Goal: Transaction & Acquisition: Register for event/course

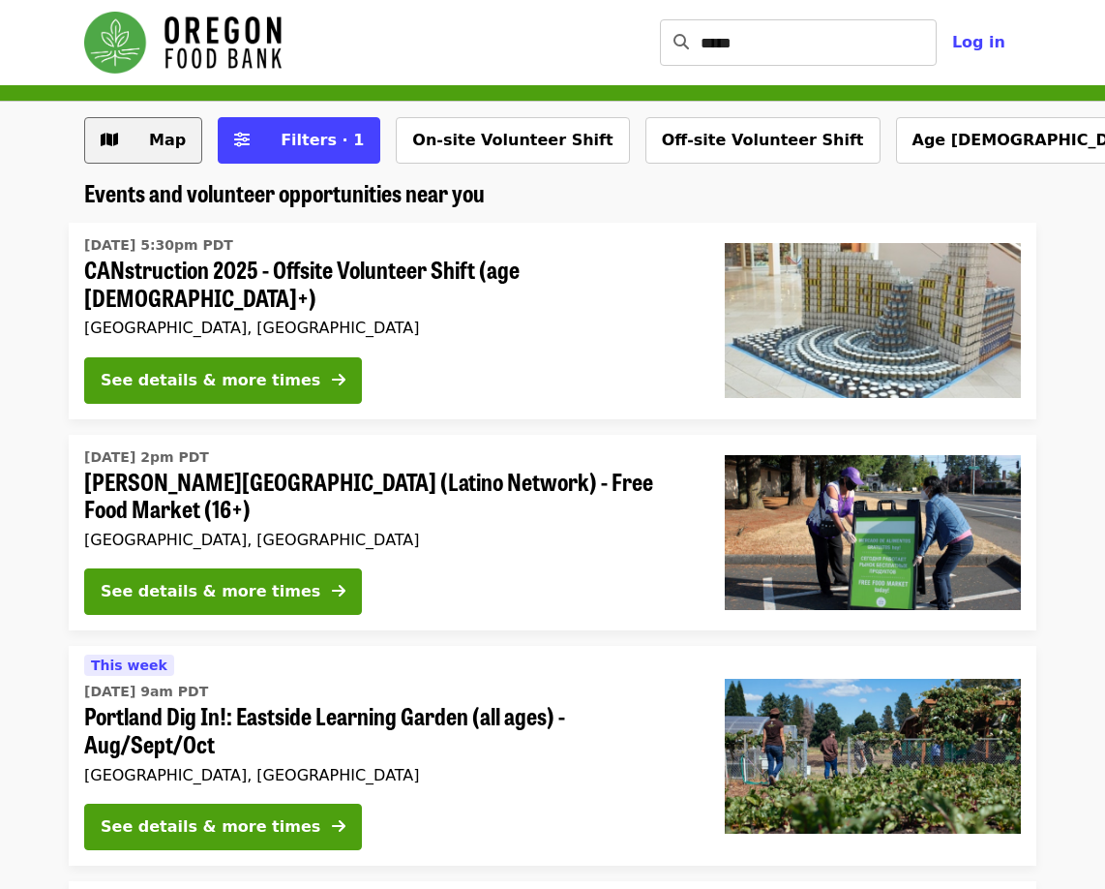
click at [151, 150] on span "Map" at bounding box center [158, 140] width 56 height 23
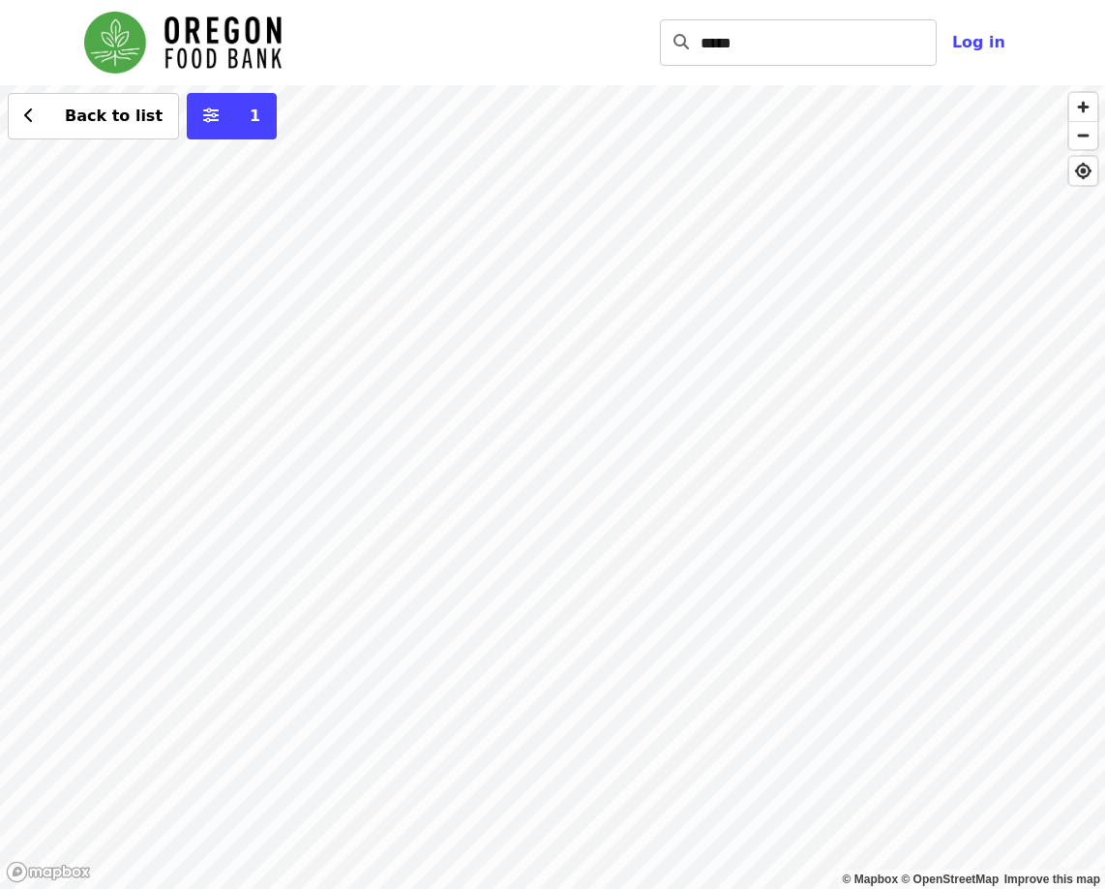
drag, startPoint x: 330, startPoint y: 546, endPoint x: 550, endPoint y: 503, distance: 223.8
click at [550, 503] on div "Back to list 1" at bounding box center [552, 486] width 1105 height 803
click at [342, 531] on div "Back to list 1" at bounding box center [552, 486] width 1105 height 803
click at [461, 538] on div "Back to list 1" at bounding box center [552, 486] width 1105 height 803
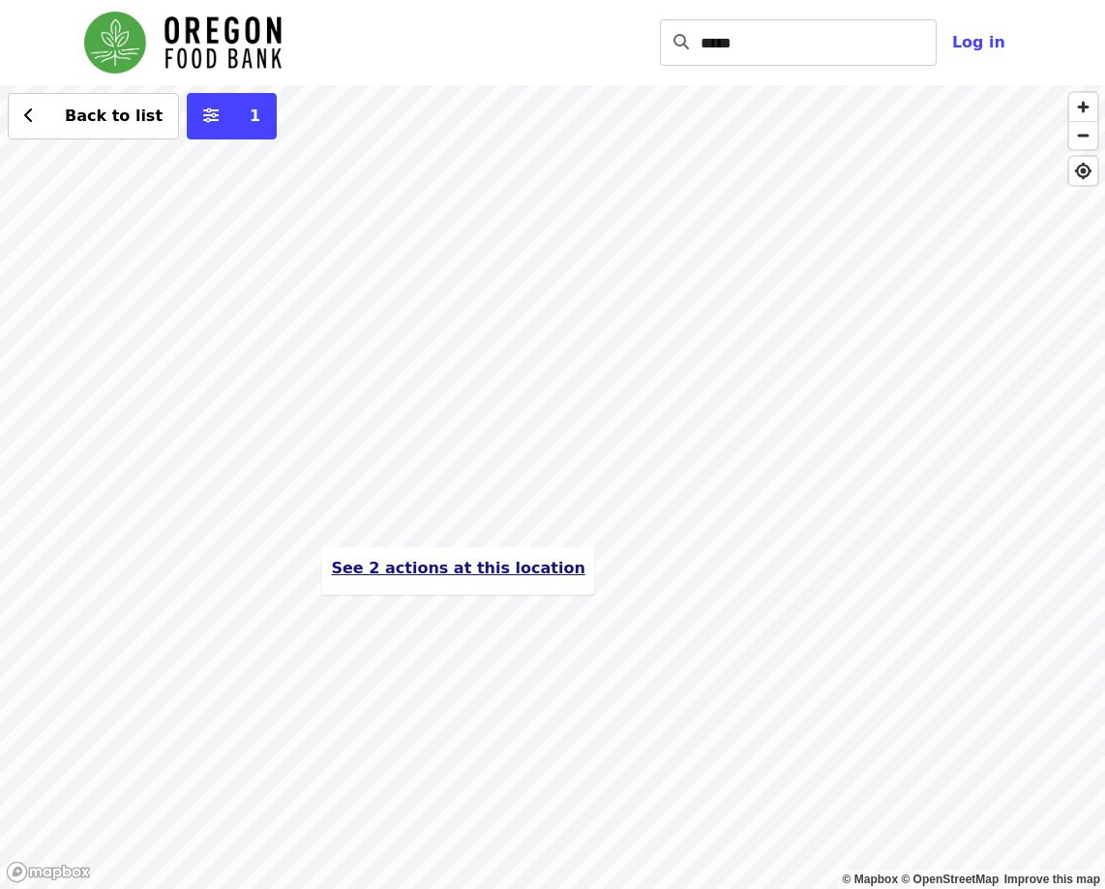
click at [452, 569] on span "See 2 actions at this location" at bounding box center [458, 567] width 254 height 18
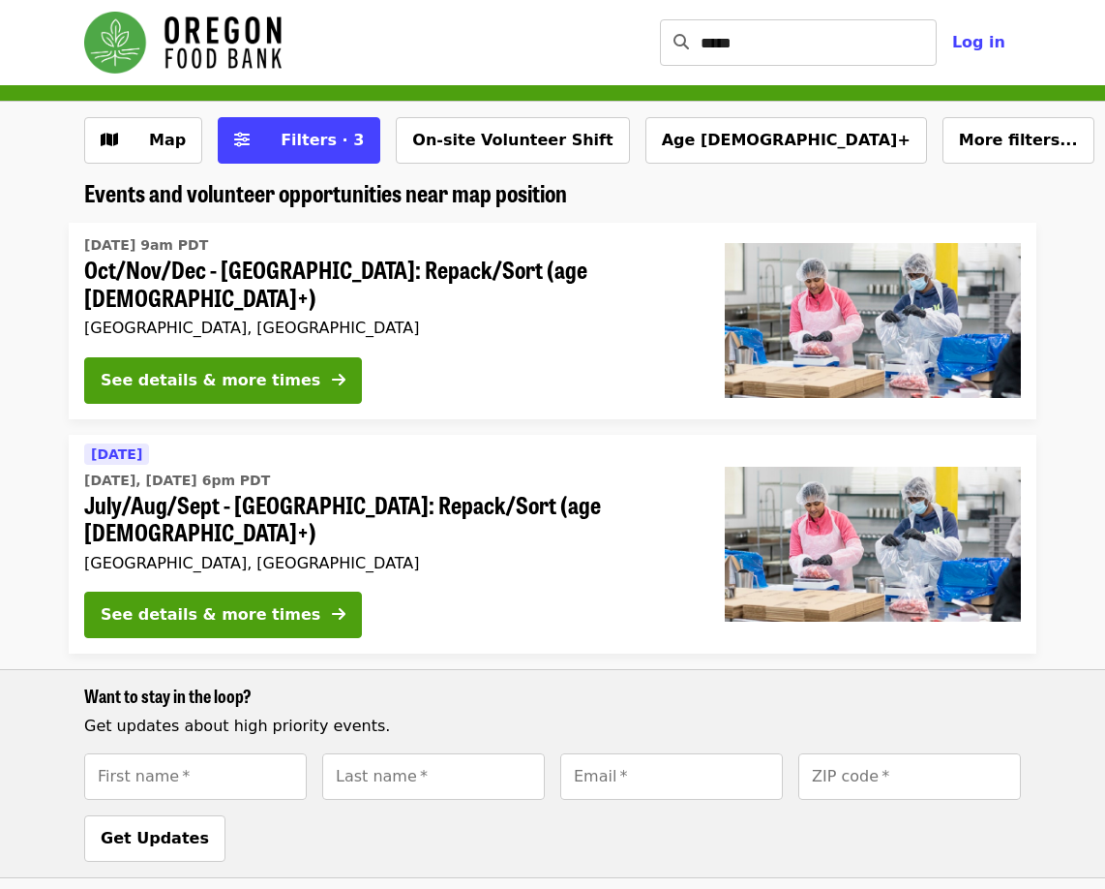
click at [338, 269] on span "Oct/Nov/Dec - [GEOGRAPHIC_DATA]: Repack/Sort (age [DEMOGRAPHIC_DATA]+)" at bounding box center [389, 284] width 610 height 56
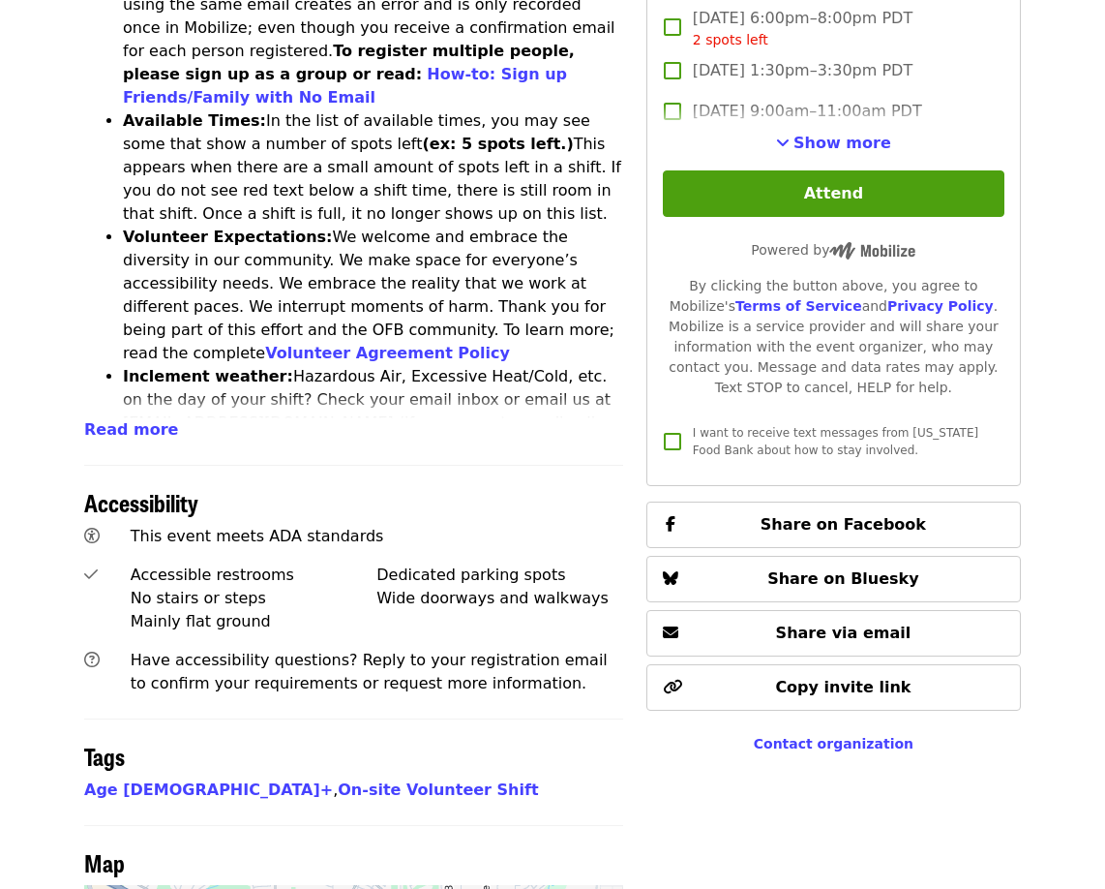
scroll to position [449, 0]
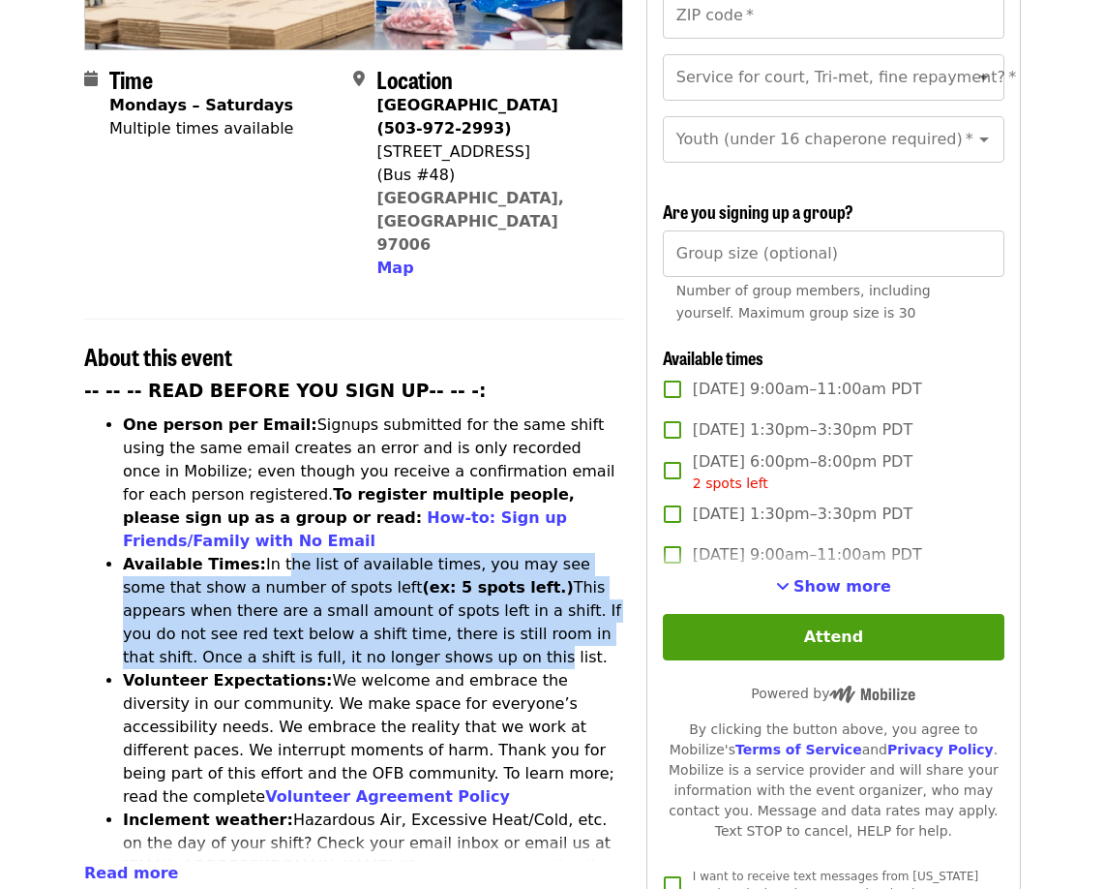
drag, startPoint x: 261, startPoint y: 465, endPoint x: 277, endPoint y: 548, distance: 84.7
click at [277, 553] on li "Available Times: In the list of available times, you may see some that show a n…" at bounding box center [373, 611] width 500 height 116
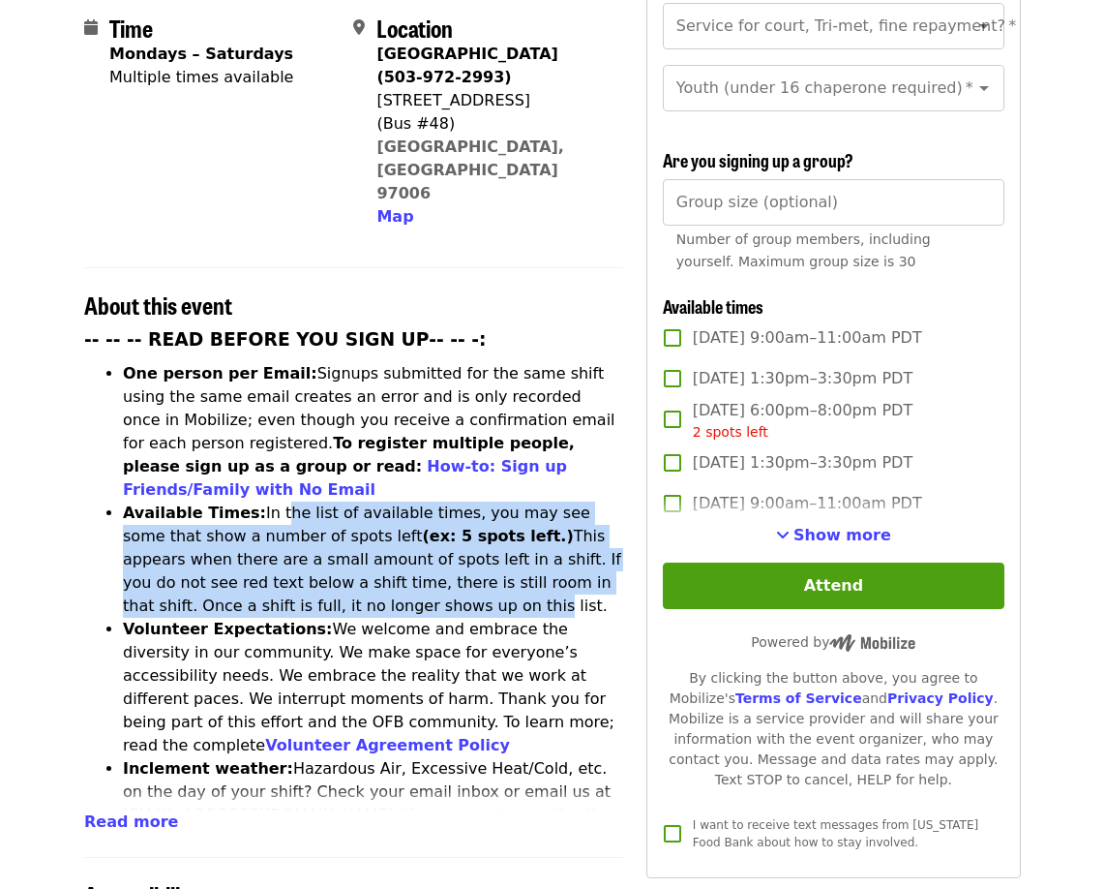
scroll to position [546, 0]
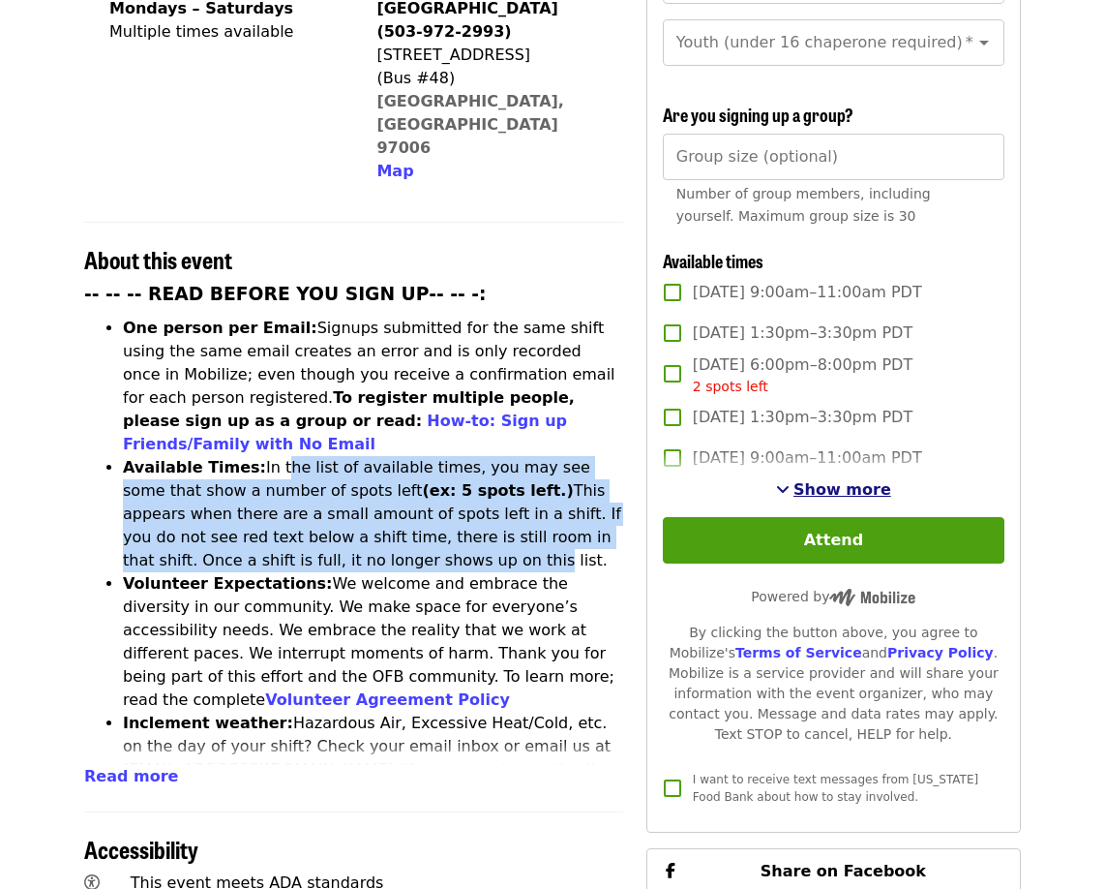
click at [830, 481] on span "Show more" at bounding box center [843, 489] width 98 height 18
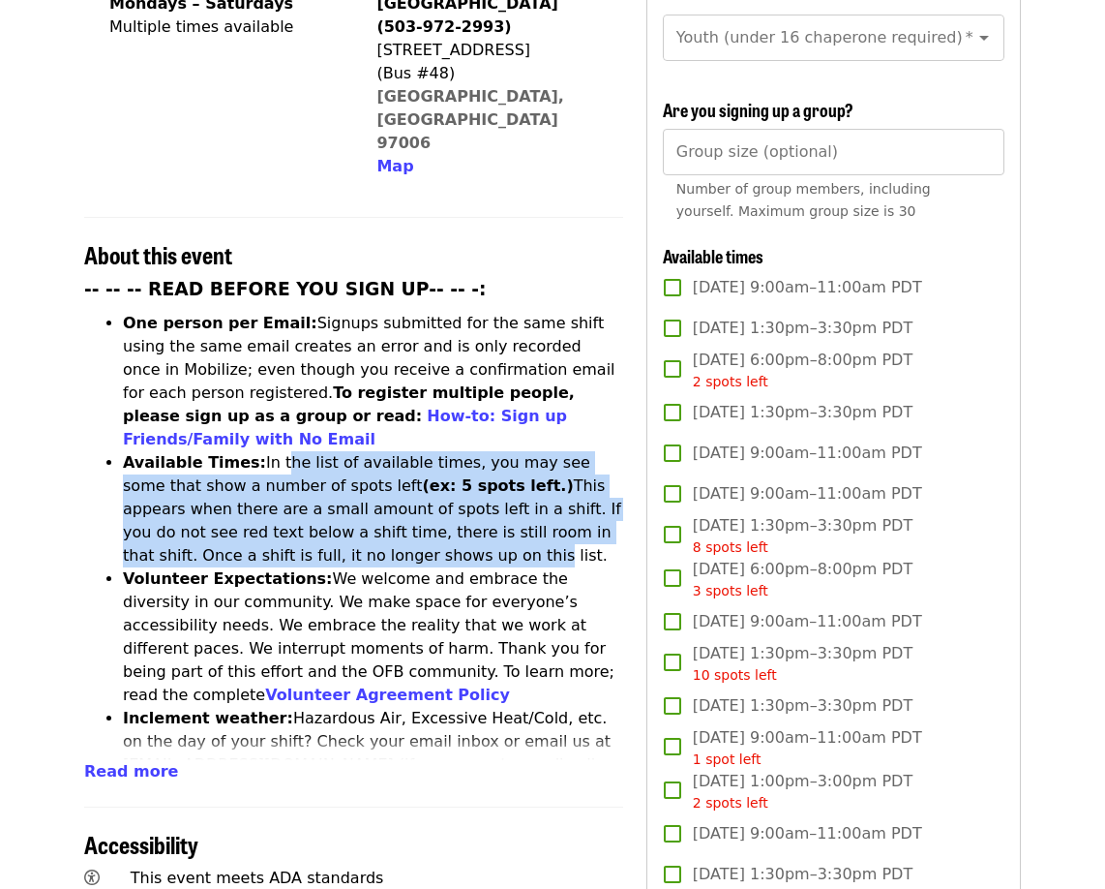
scroll to position [678, 0]
